Goal: Information Seeking & Learning: Learn about a topic

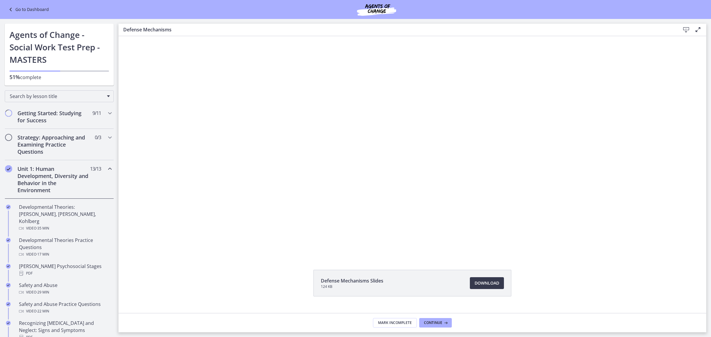
scroll to position [12, 0]
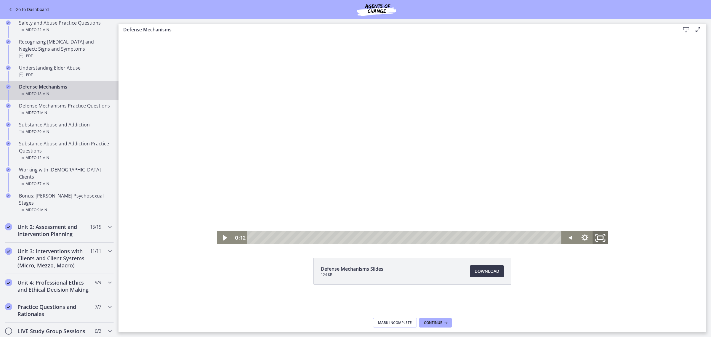
click at [595, 235] on icon "Fullscreen" at bounding box center [600, 238] width 18 height 16
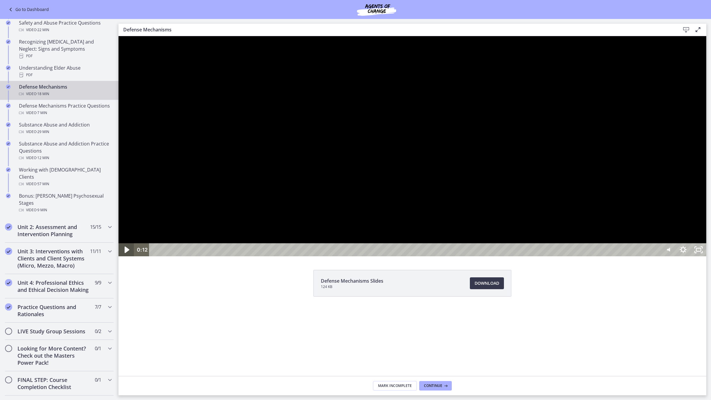
click at [126, 253] on icon "Play Video" at bounding box center [127, 249] width 5 height 7
click at [128, 253] on icon "Pause" at bounding box center [126, 250] width 5 height 6
click at [127, 253] on icon "Play Video" at bounding box center [127, 249] width 5 height 7
drag, startPoint x: 124, startPoint y: 429, endPoint x: 134, endPoint y: 419, distance: 13.6
click at [125, 253] on icon "Pause" at bounding box center [126, 250] width 5 height 6
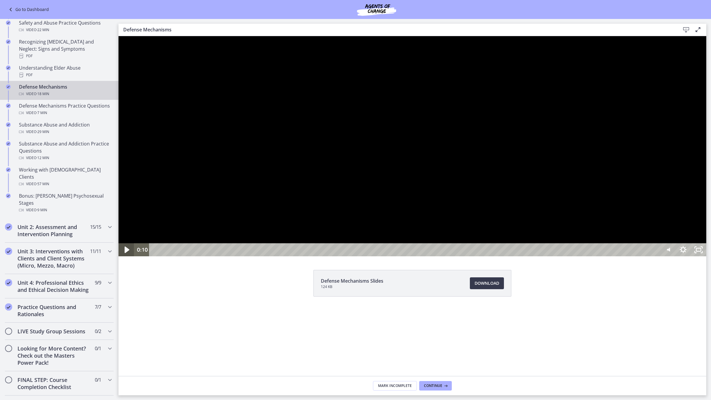
click at [127, 258] on icon "Play Video" at bounding box center [127, 250] width 18 height 16
click at [125, 253] on icon "Pause" at bounding box center [126, 250] width 5 height 6
click at [126, 258] on icon "Play Video" at bounding box center [127, 250] width 18 height 16
click at [126, 258] on icon "Pause" at bounding box center [126, 250] width 18 height 16
click at [128, 258] on icon "Play Video" at bounding box center [127, 250] width 18 height 16
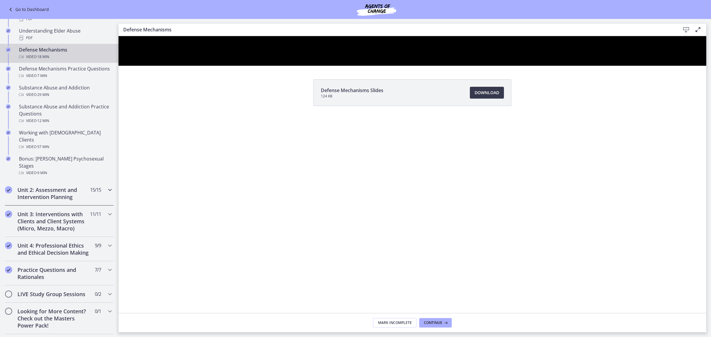
scroll to position [355, 0]
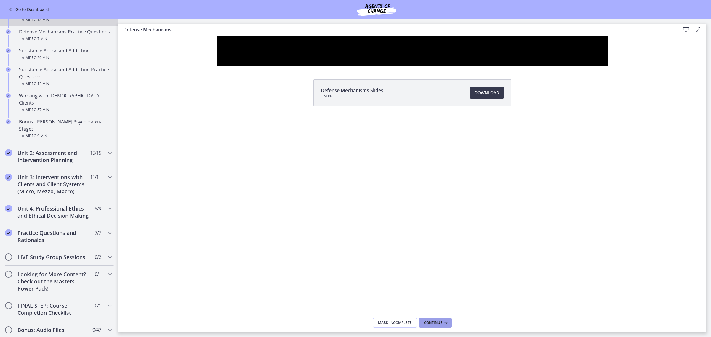
click at [441, 321] on span "Continue" at bounding box center [433, 322] width 18 height 5
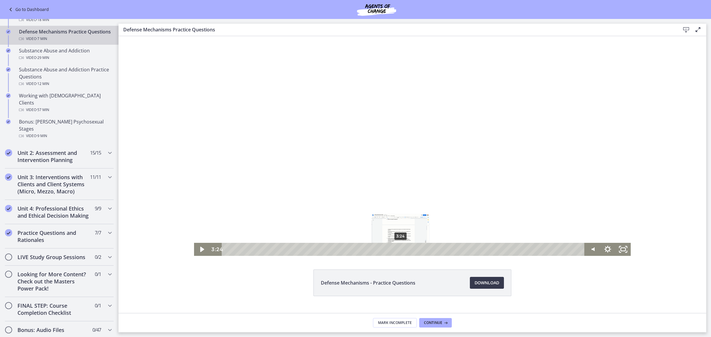
click at [398, 248] on div "3:24" at bounding box center [403, 249] width 353 height 13
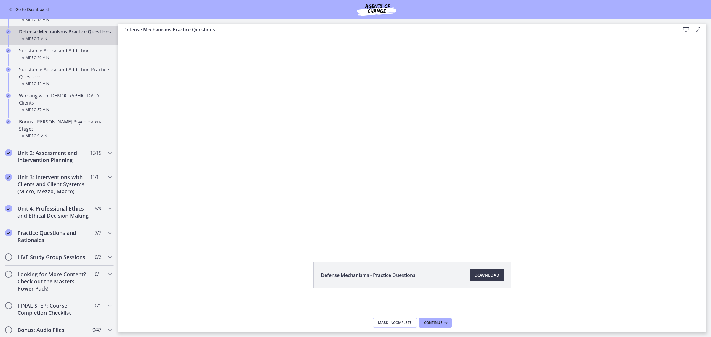
scroll to position [12, 0]
click at [81, 149] on h2 "Unit 2: Assessment and Intervention Planning" at bounding box center [53, 156] width 72 height 14
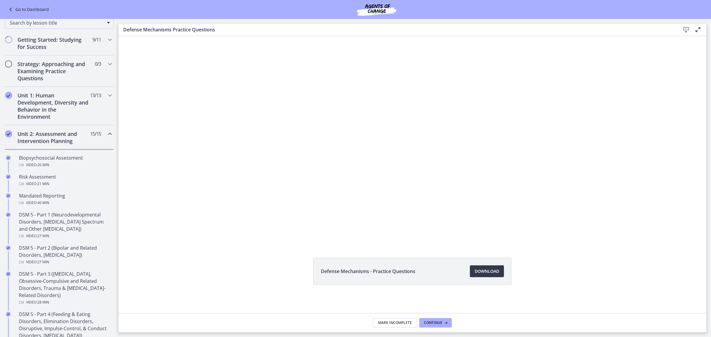
scroll to position [0, 0]
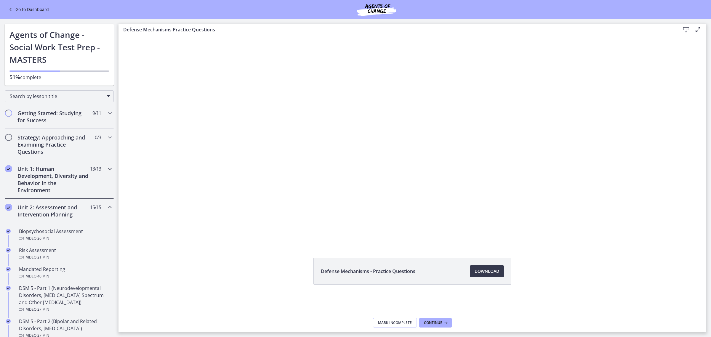
click at [84, 191] on div "Unit 1: Human Development, Diversity and Behavior in the Environment 13 / 13 Co…" at bounding box center [59, 179] width 109 height 38
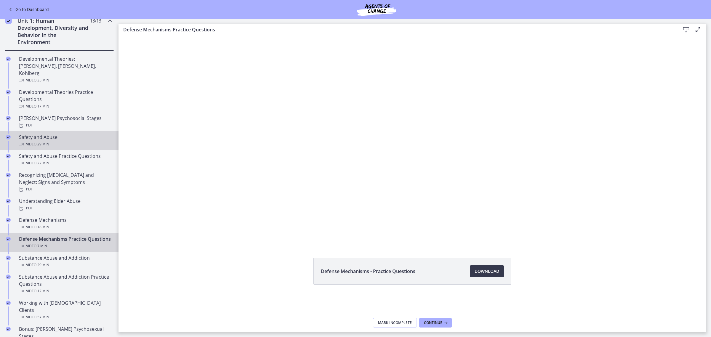
scroll to position [185, 0]
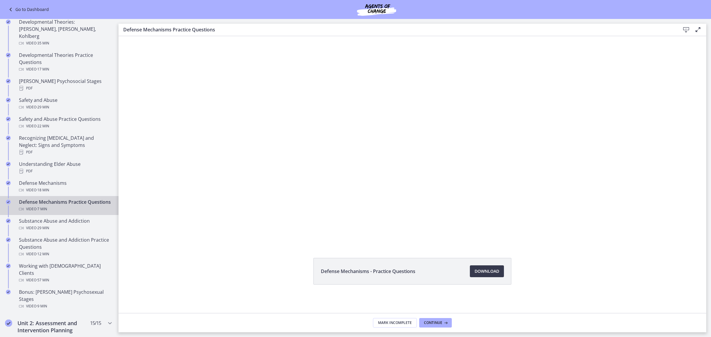
click at [70, 198] on div "Defense Mechanisms Practice Questions Video · 7 min" at bounding box center [65, 205] width 92 height 14
click at [57, 179] on div "Defense Mechanisms Video · 18 min" at bounding box center [65, 186] width 92 height 14
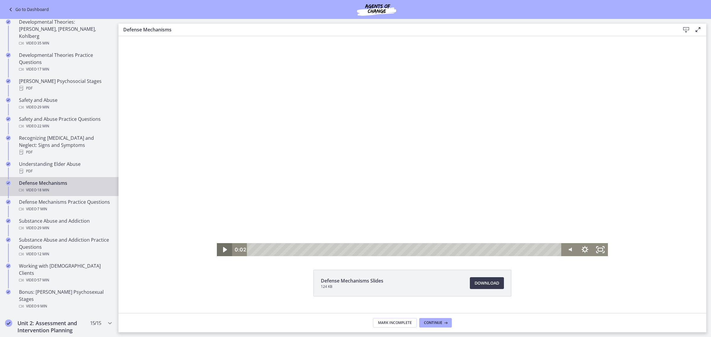
click at [223, 248] on icon "Play Video" at bounding box center [225, 249] width 4 height 5
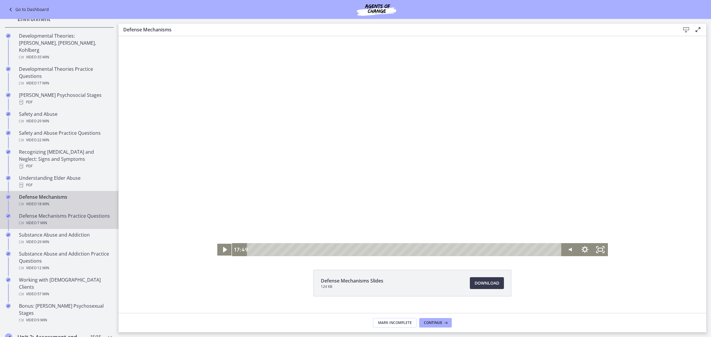
scroll to position [148, 0]
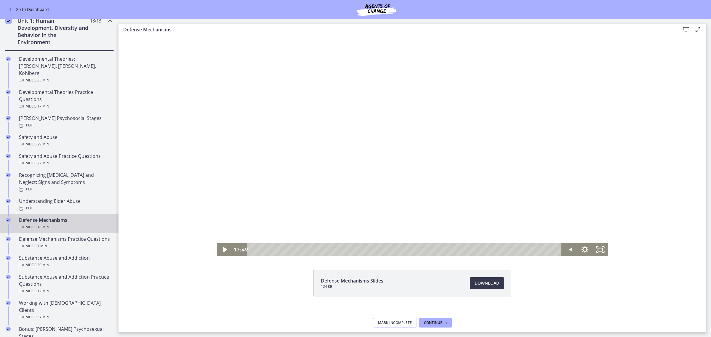
click at [529, 59] on div at bounding box center [412, 146] width 391 height 220
click at [221, 246] on icon "Pause" at bounding box center [224, 250] width 18 height 16
